Goal: Information Seeking & Learning: Learn about a topic

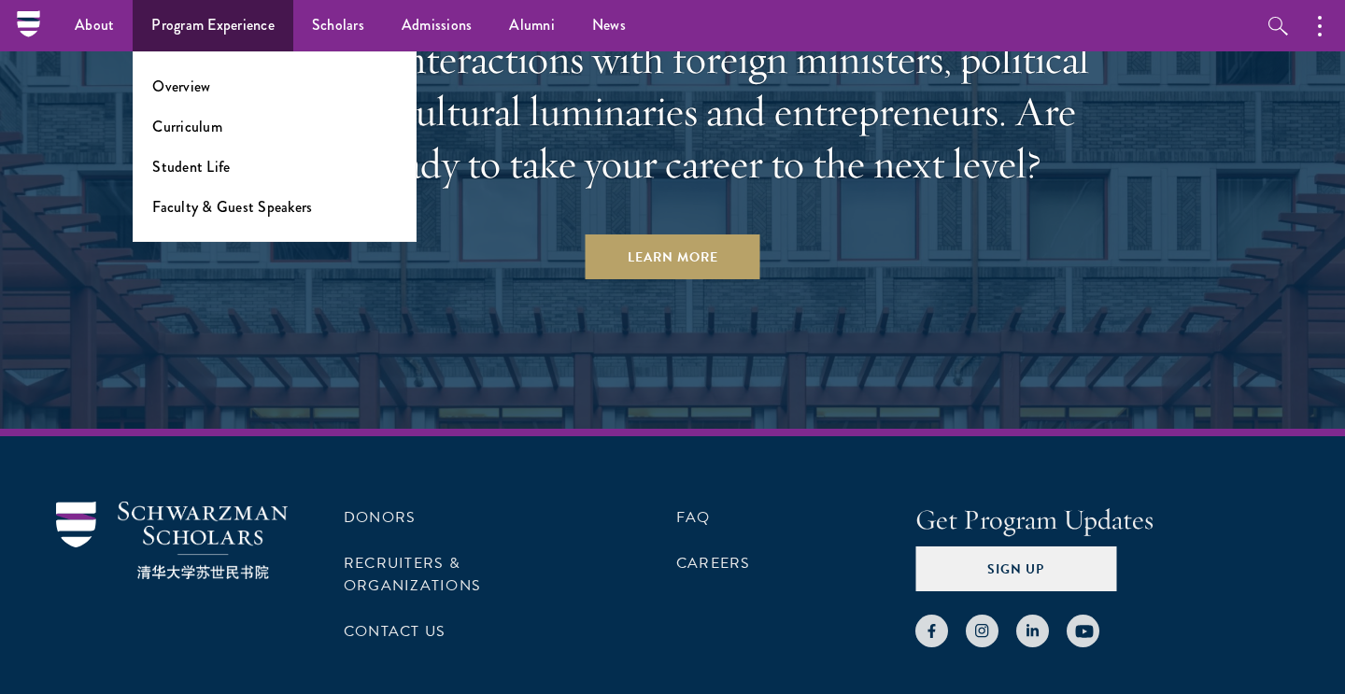
scroll to position [8121, 0]
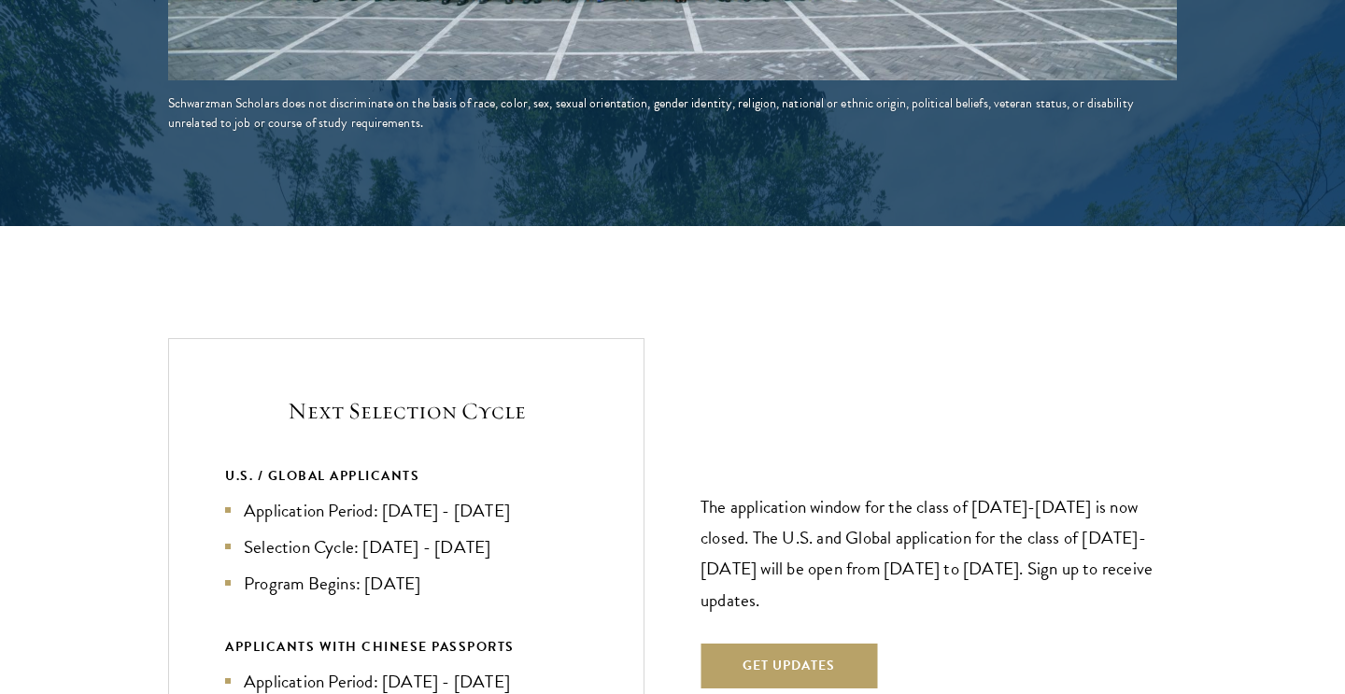
scroll to position [4013, 0]
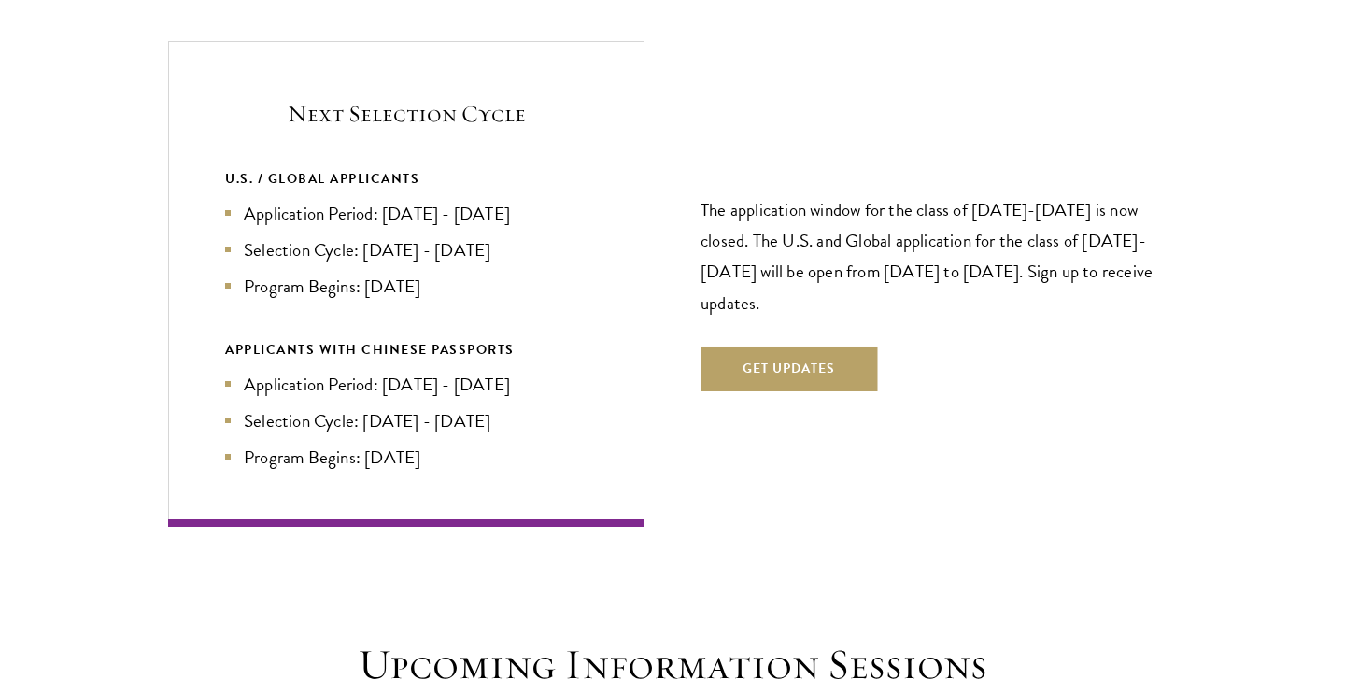
click at [348, 200] on li "Application Period: [DATE] - [DATE]" at bounding box center [406, 213] width 363 height 27
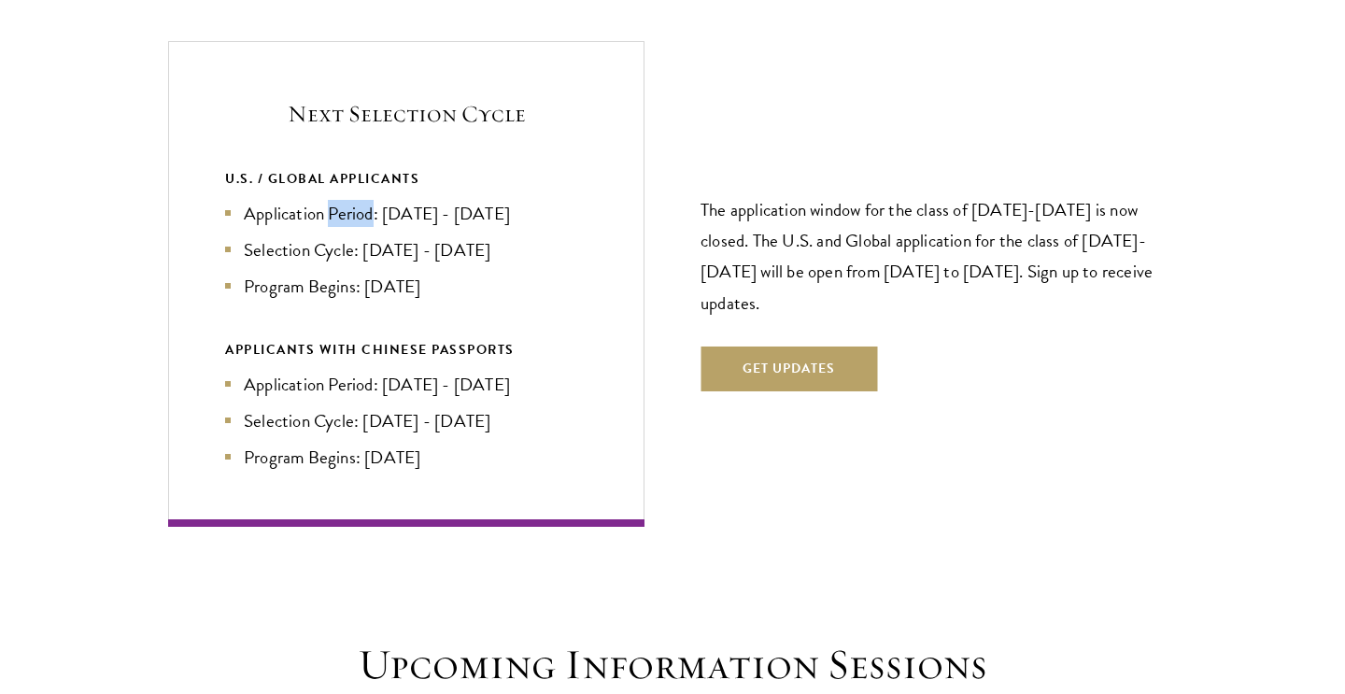
click at [348, 200] on li "Application Period: [DATE] - [DATE]" at bounding box center [406, 213] width 363 height 27
click at [348, 236] on li "Selection Cycle: [DATE] - [DATE]" at bounding box center [406, 249] width 363 height 27
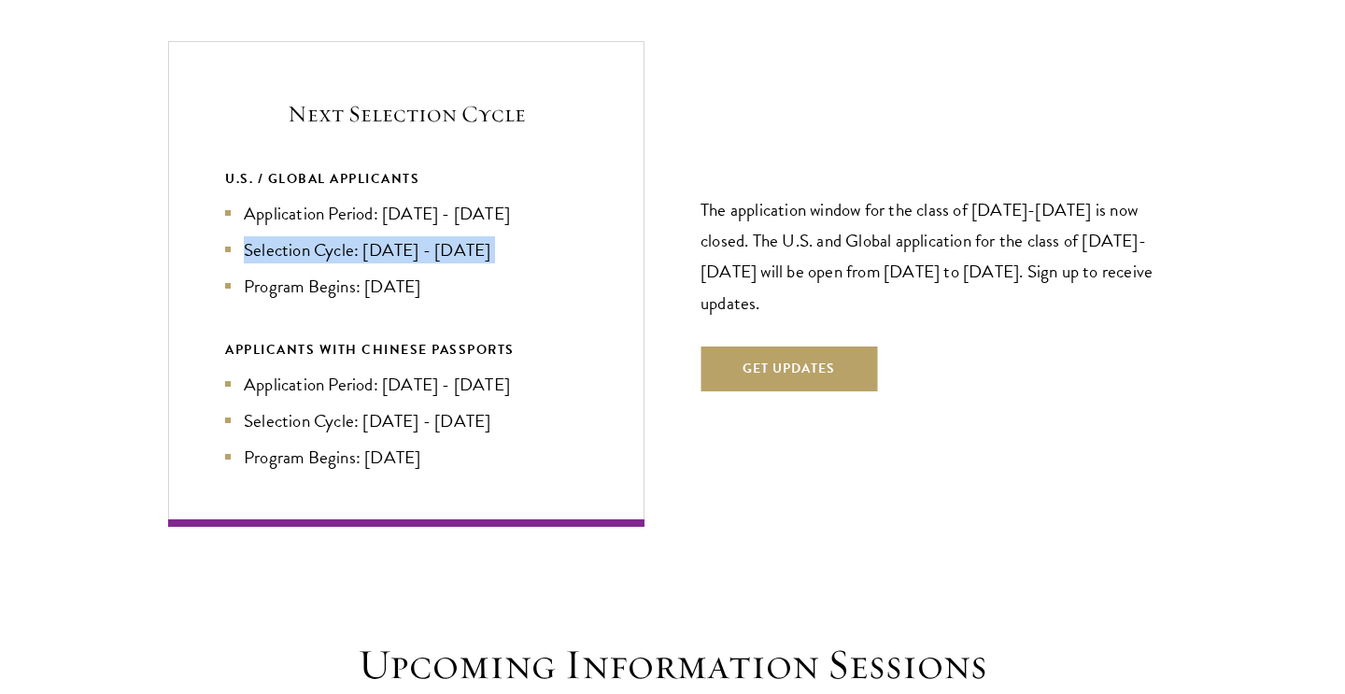
click at [348, 236] on li "Selection Cycle: [DATE] - [DATE]" at bounding box center [406, 249] width 363 height 27
click at [334, 246] on div "U.S. / GLOBAL APPLICANTS Application Period: [DATE] - [DATE] Selection Cycle: […" at bounding box center [406, 318] width 363 height 303
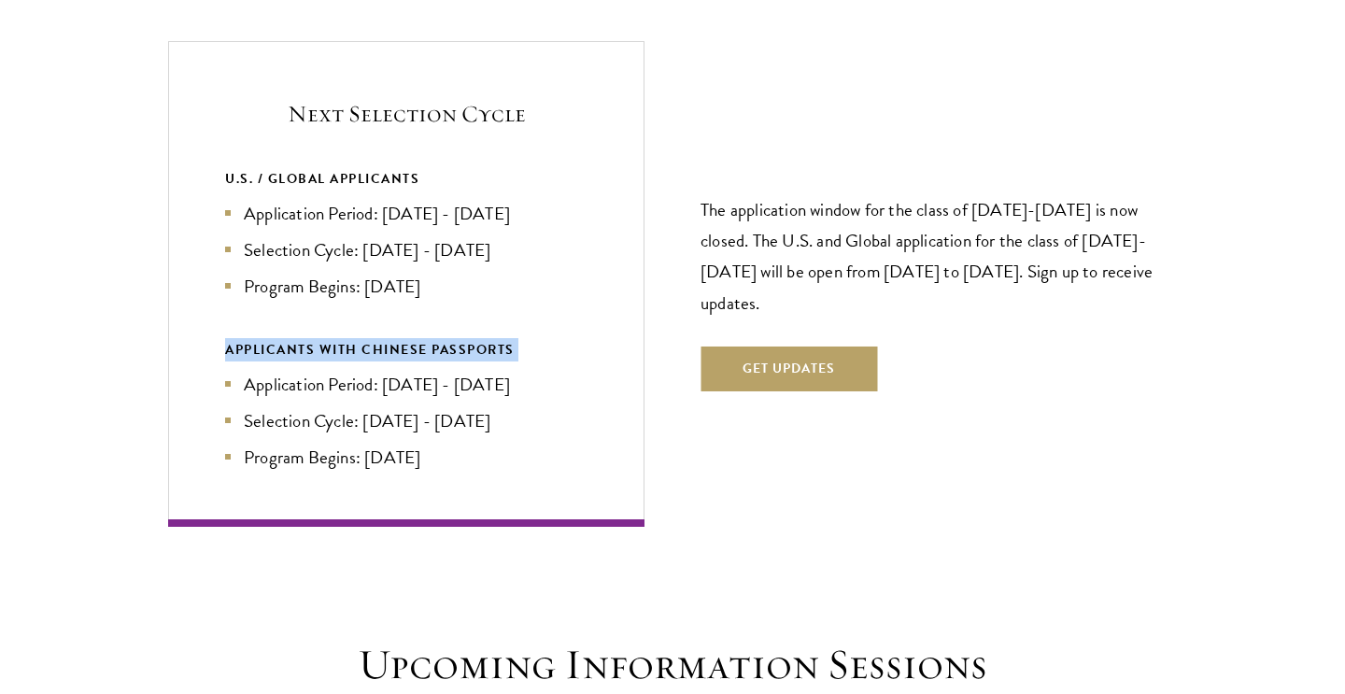
click at [334, 246] on div "U.S. / GLOBAL APPLICANTS Application Period: [DATE] - [DATE] Selection Cycle: […" at bounding box center [406, 318] width 363 height 303
click at [346, 273] on li "Program Begins: [DATE]" at bounding box center [406, 286] width 363 height 27
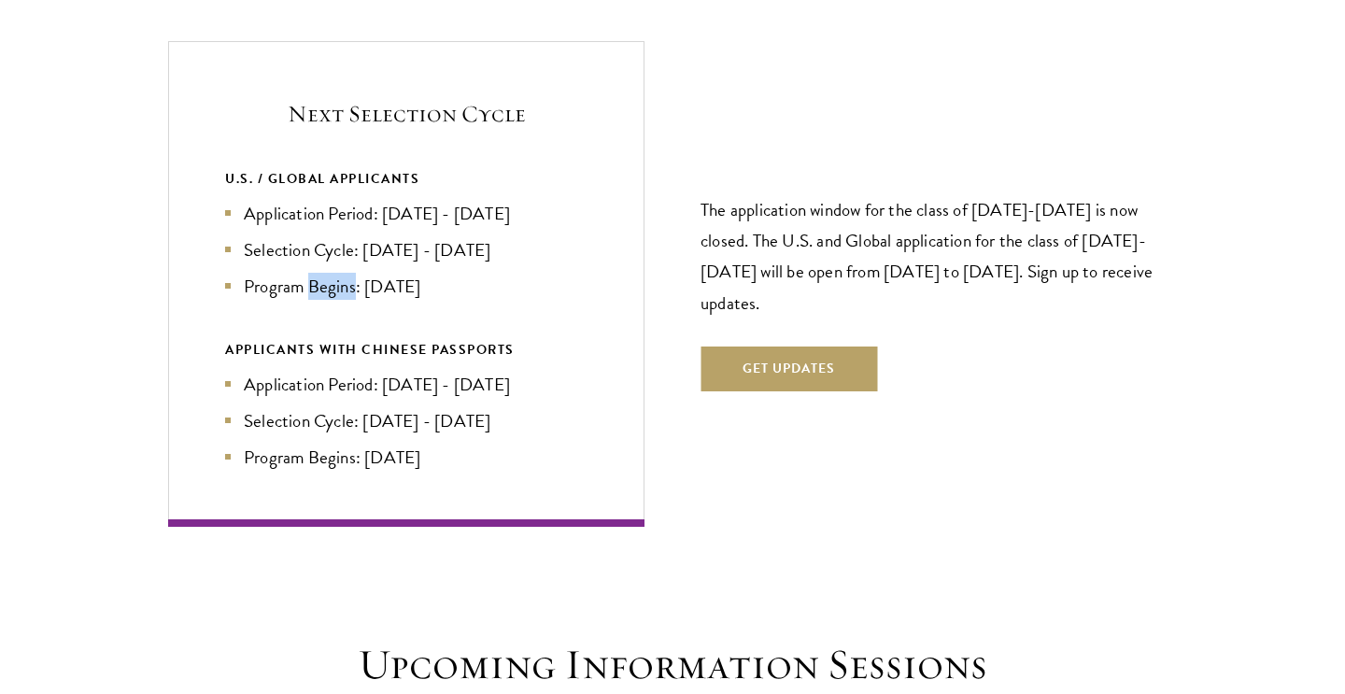
click at [346, 273] on li "Program Begins: [DATE]" at bounding box center [406, 286] width 363 height 27
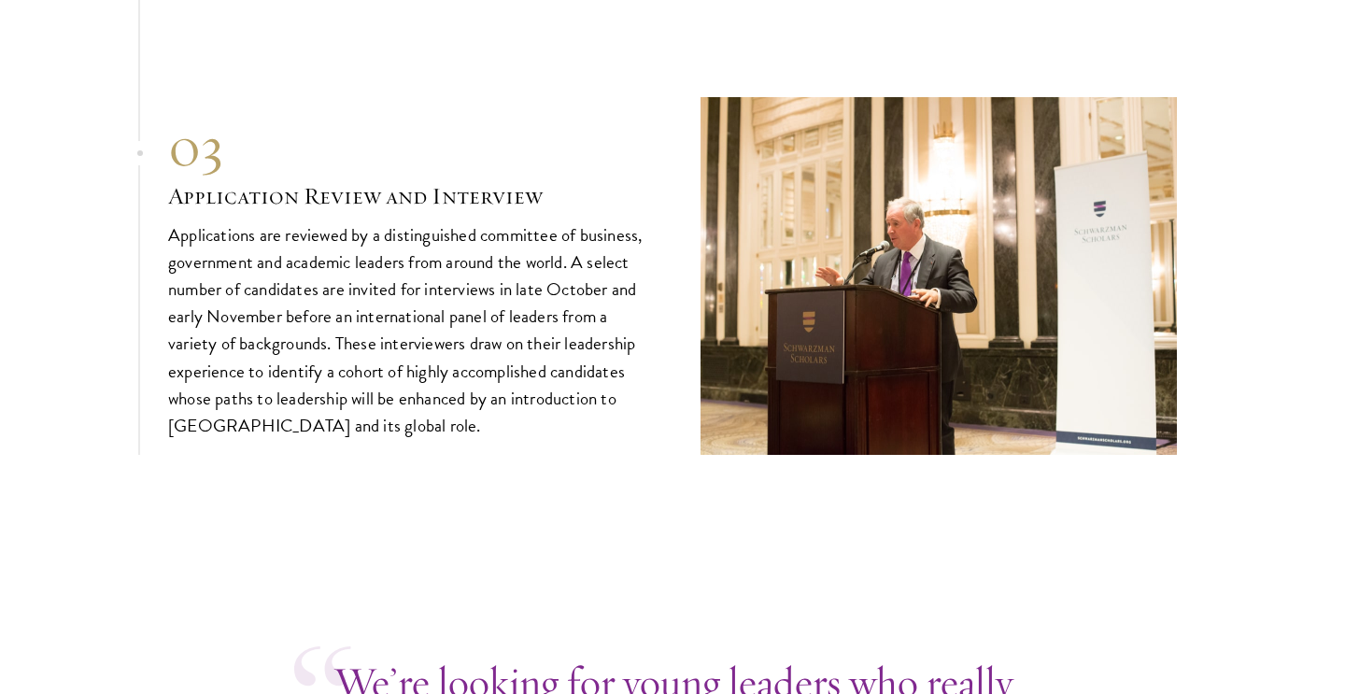
scroll to position [6369, 0]
